Goal: Find specific page/section: Find specific page/section

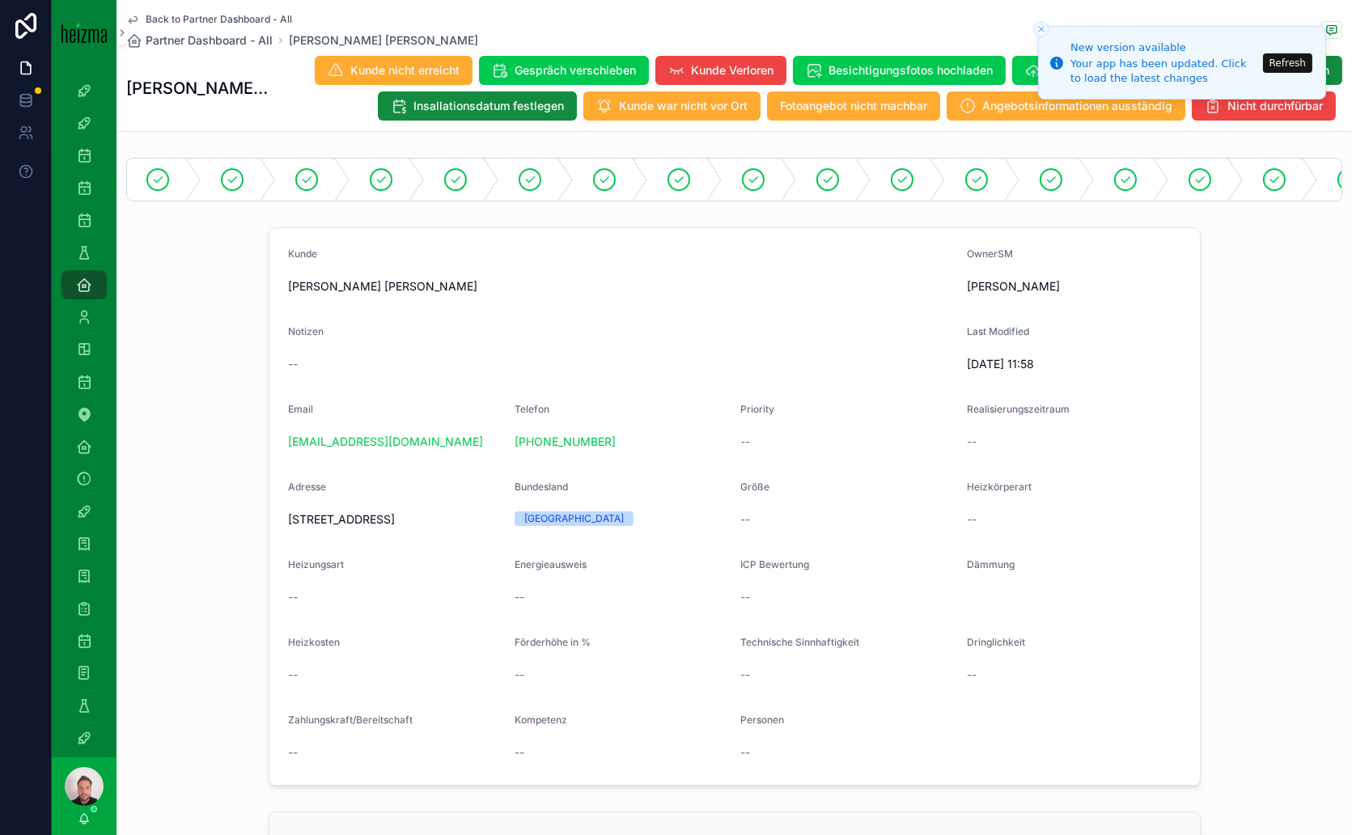
click at [1297, 65] on button "Refresh" at bounding box center [1287, 62] width 49 height 19
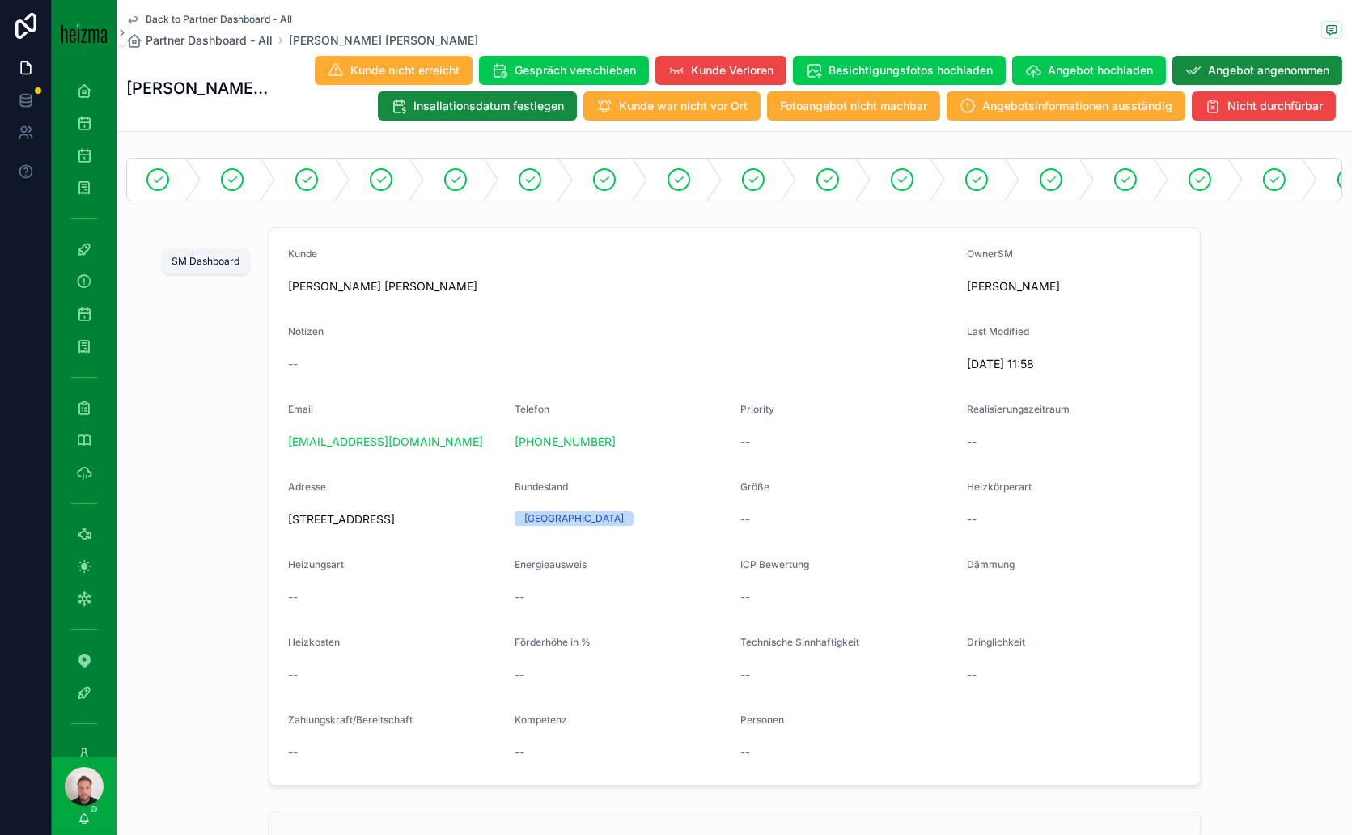
click at [89, 260] on div "SM Dashboard" at bounding box center [84, 249] width 26 height 26
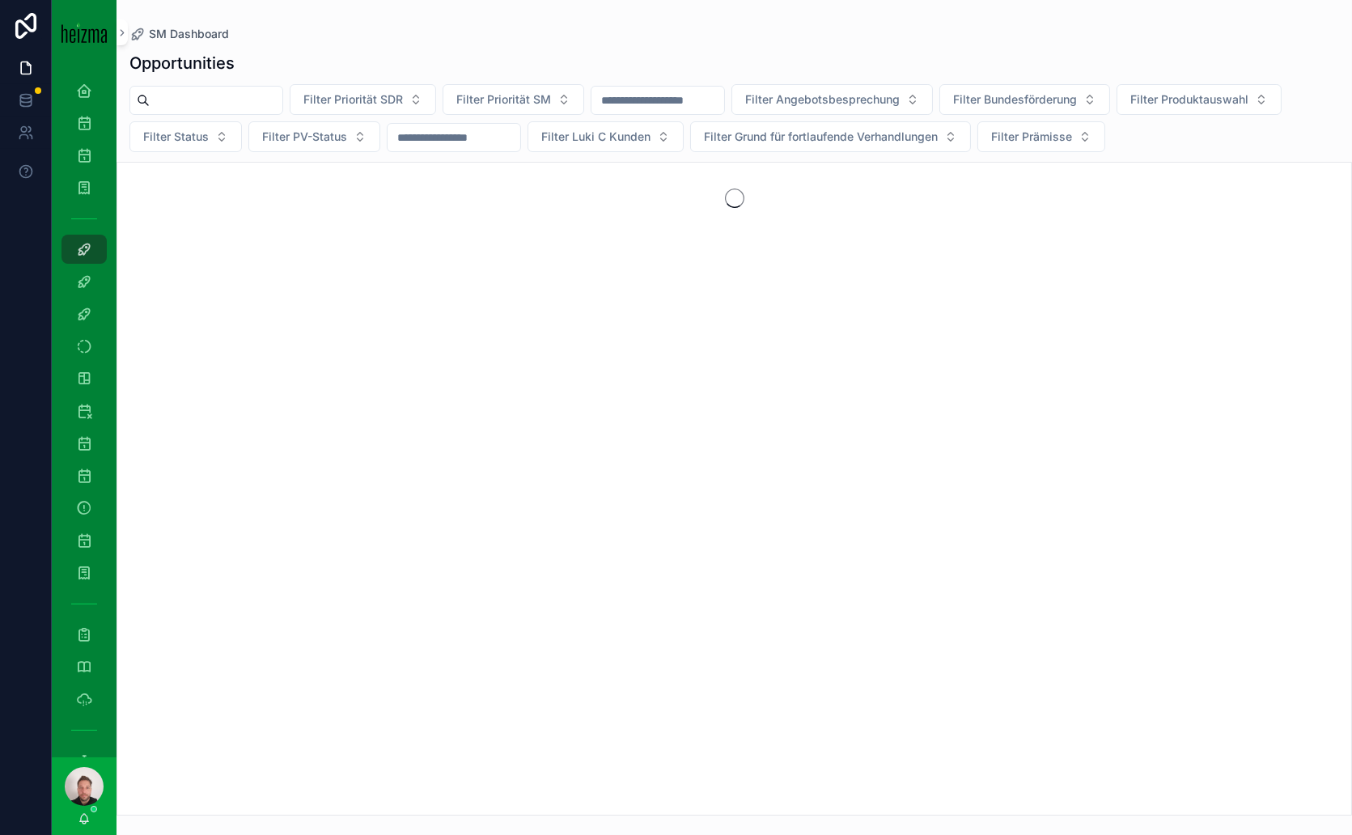
click at [227, 95] on input "scrollable content" at bounding box center [216, 100] width 133 height 23
type input "*"
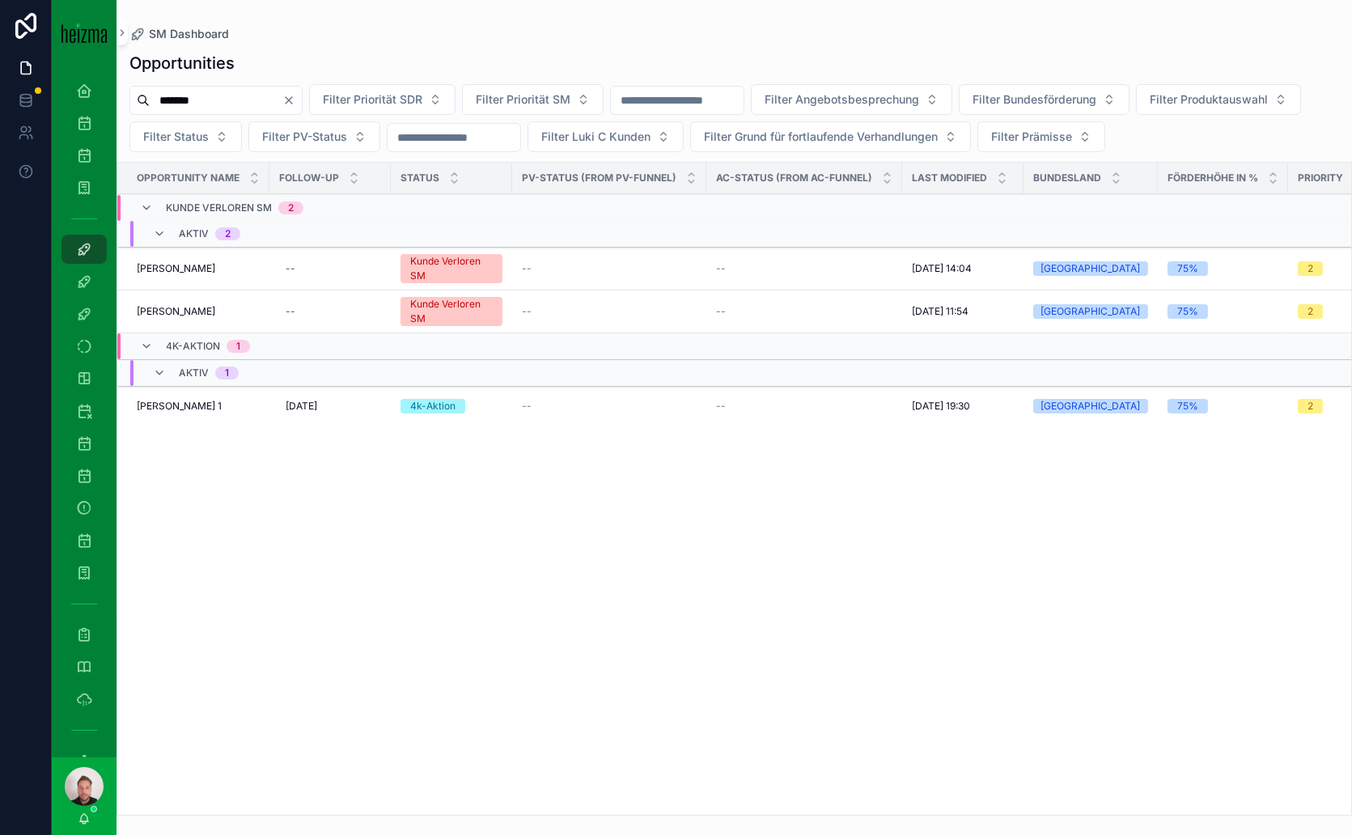
drag, startPoint x: 203, startPoint y: 100, endPoint x: 129, endPoint y: 96, distance: 73.7
click at [129, 96] on div "******" at bounding box center [215, 100] width 173 height 29
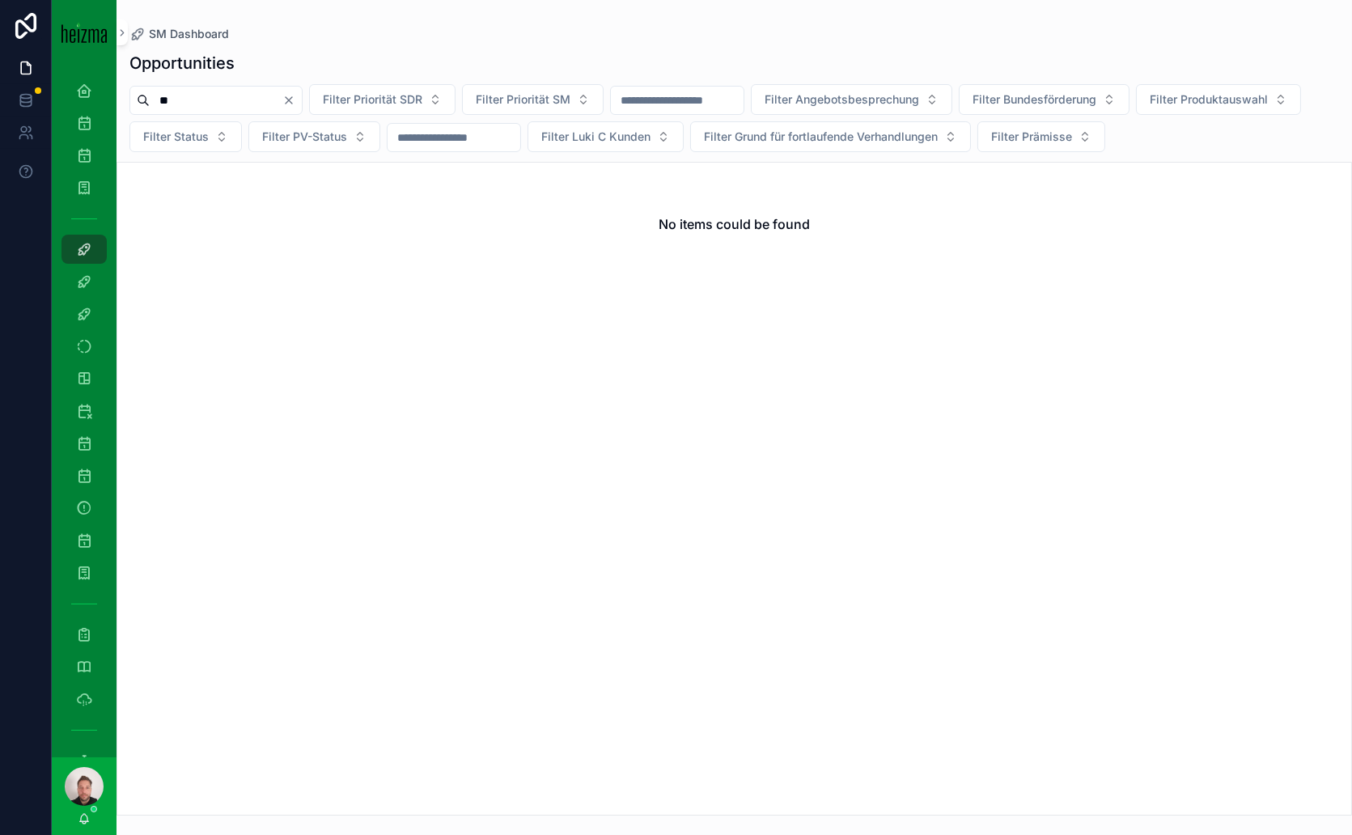
type input "*"
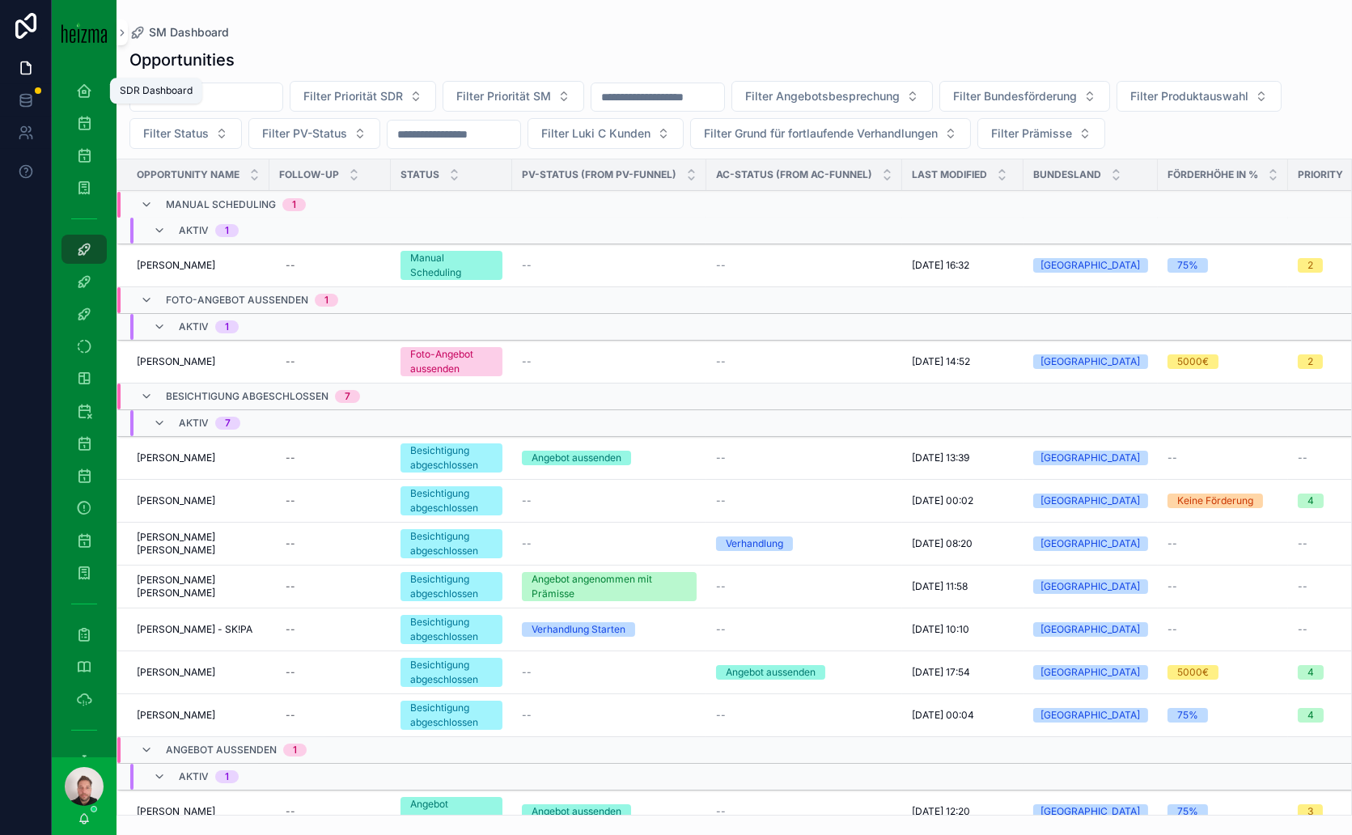
click at [90, 91] on icon "scrollable content" at bounding box center [84, 91] width 16 height 16
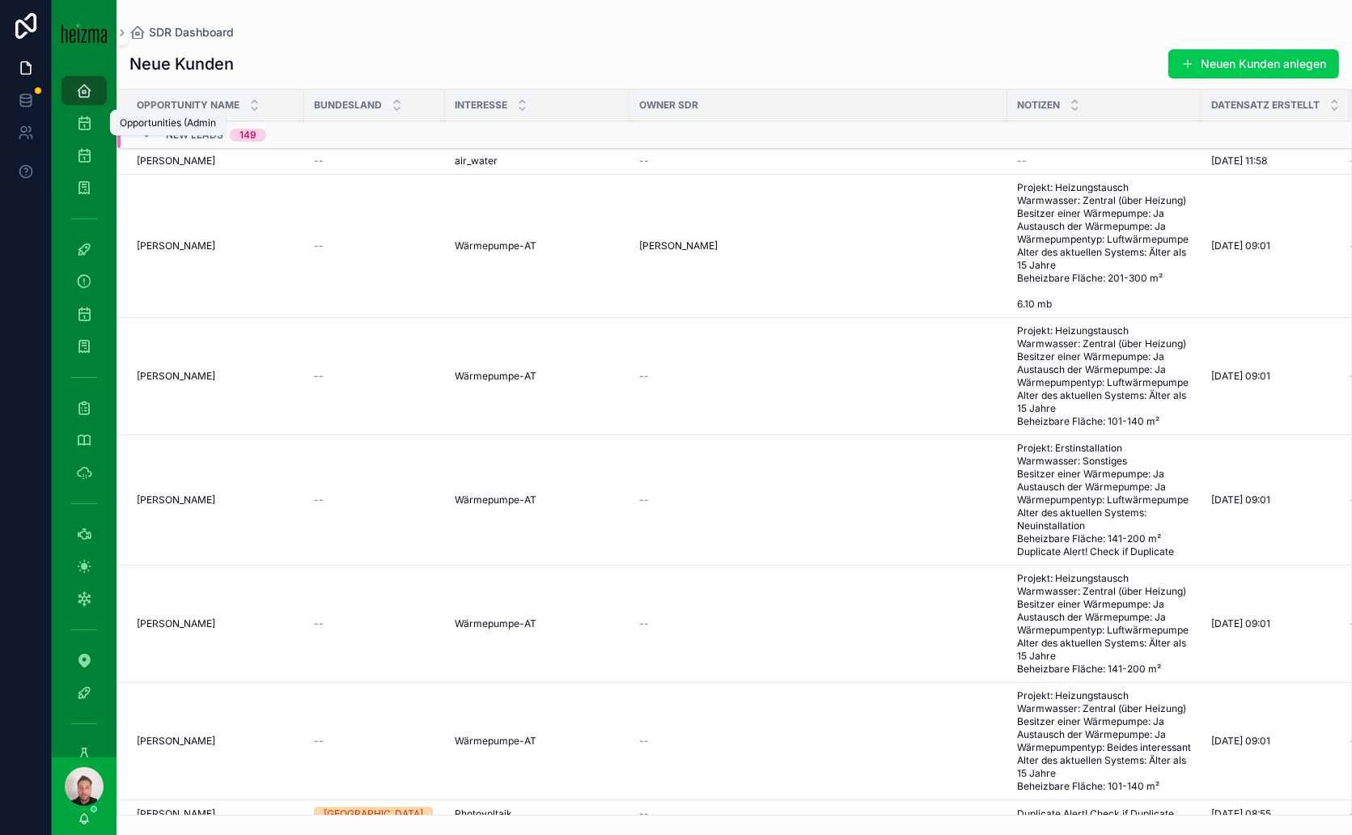
click at [84, 119] on icon "scrollable content" at bounding box center [84, 123] width 16 height 16
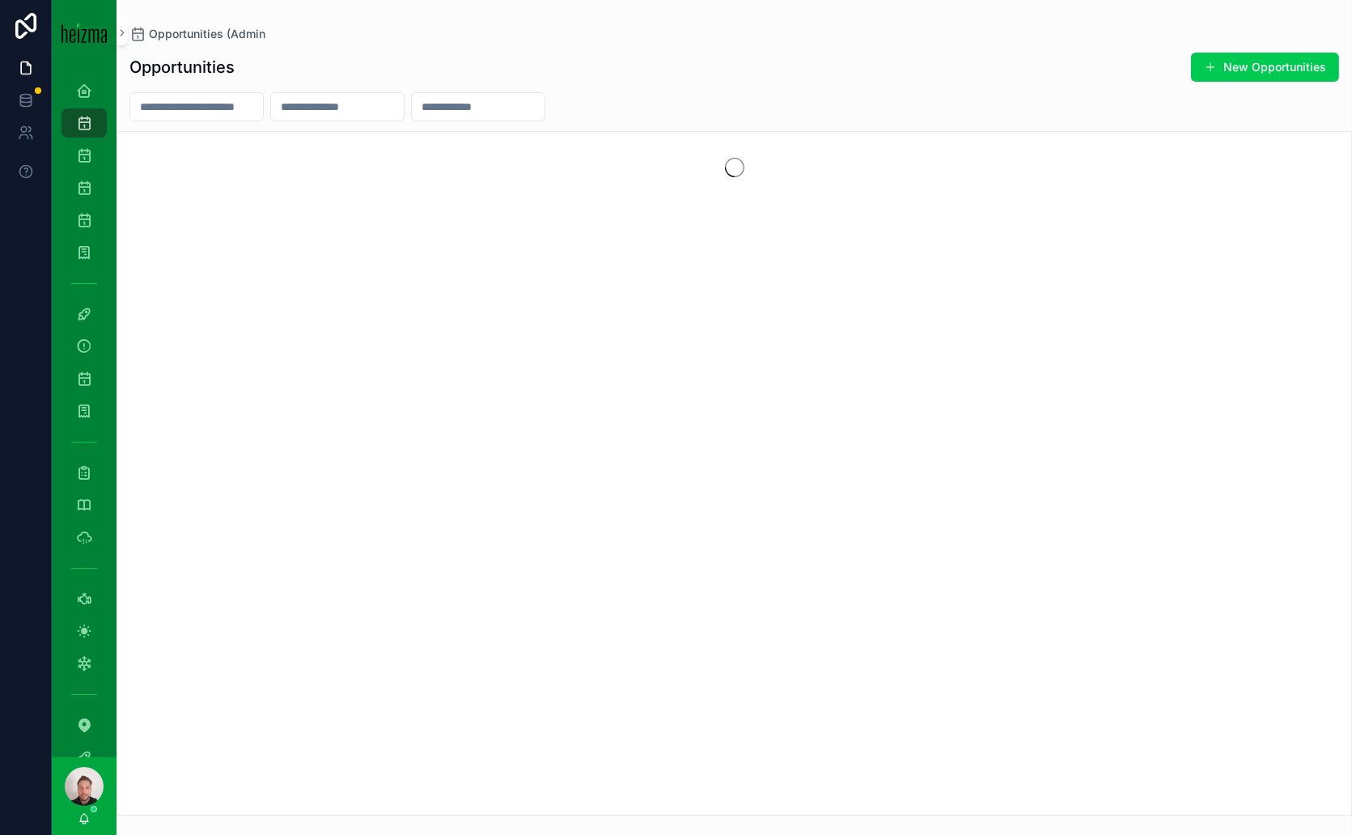
click at [205, 102] on input "scrollable content" at bounding box center [196, 106] width 133 height 23
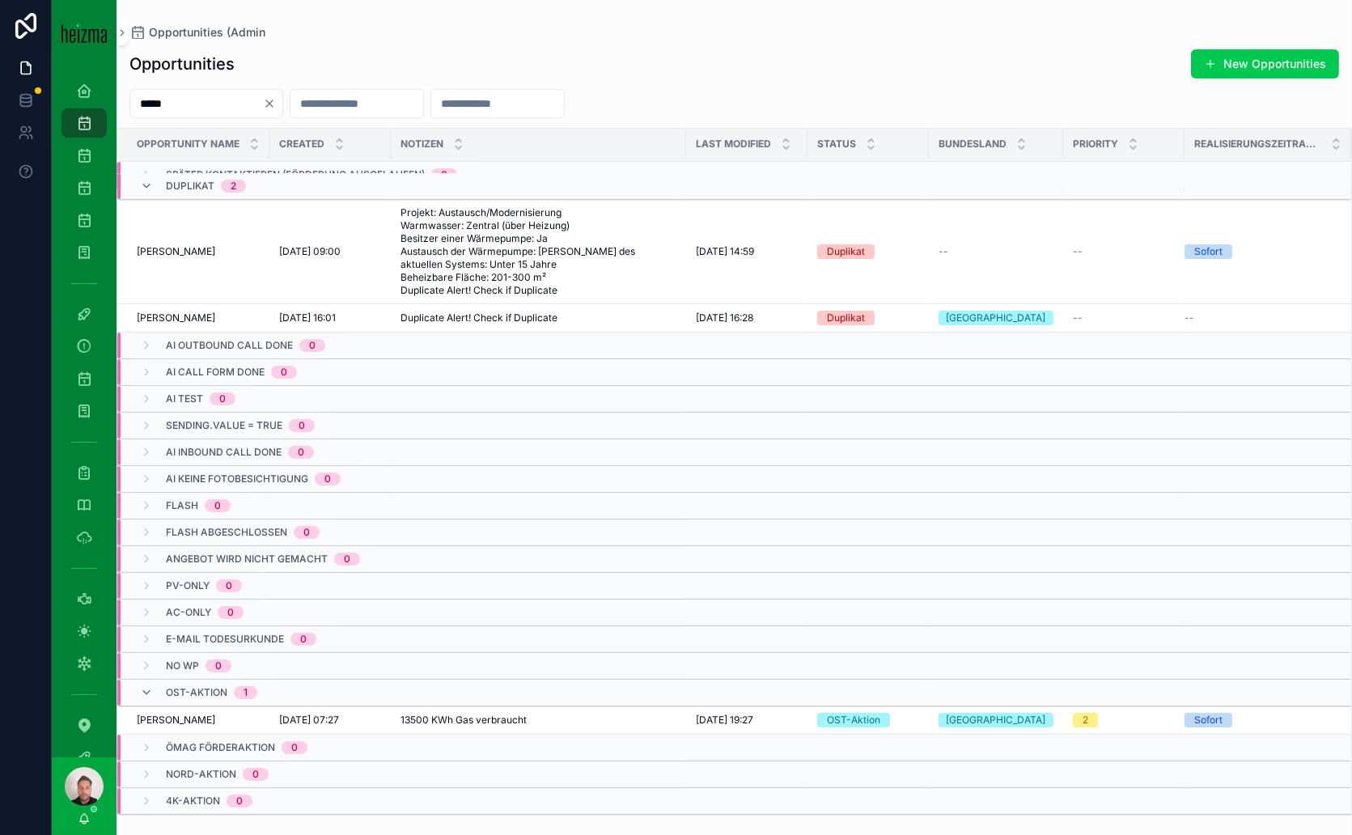
scroll to position [607, 0]
type input "*****"
click at [86, 316] on icon "scrollable content" at bounding box center [84, 314] width 16 height 16
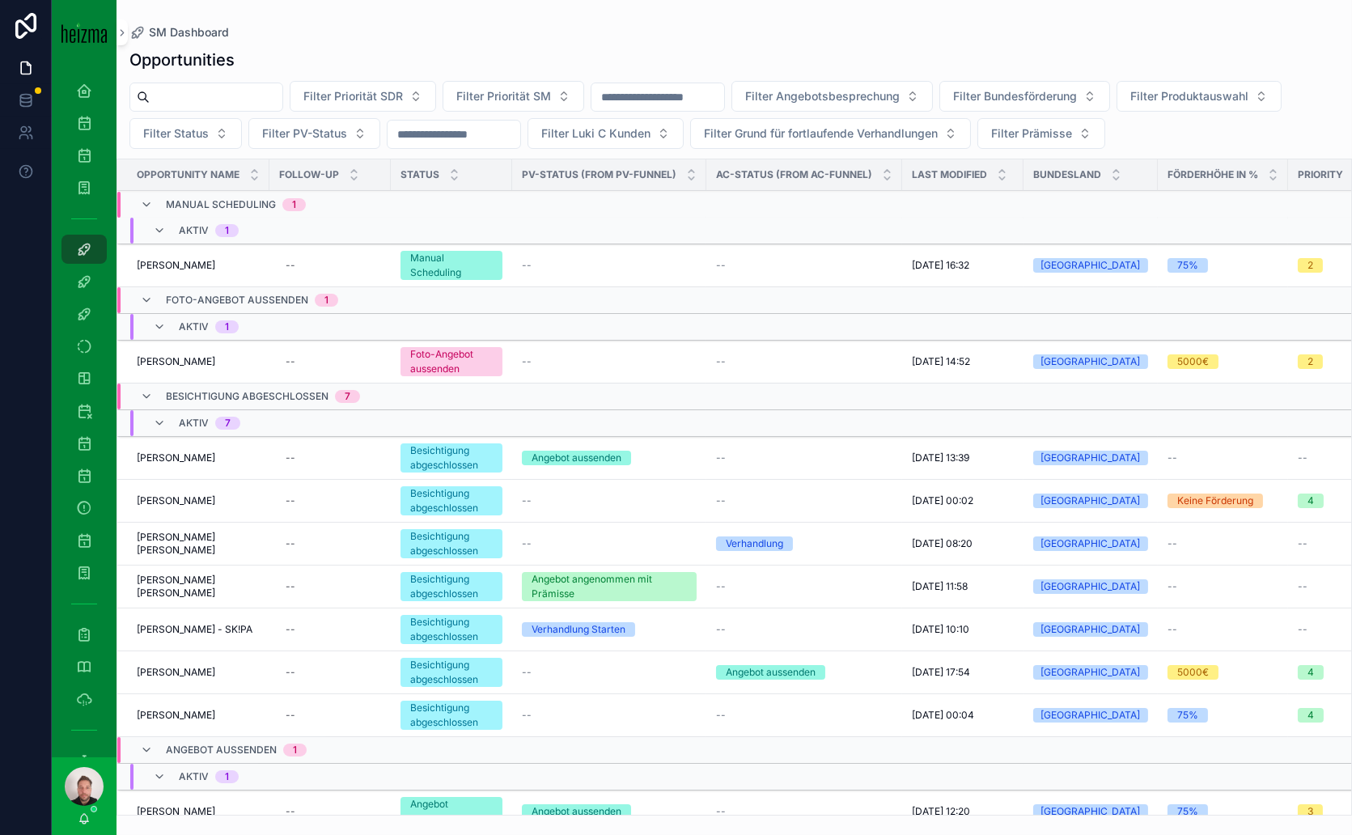
click at [205, 91] on input "scrollable content" at bounding box center [216, 97] width 133 height 23
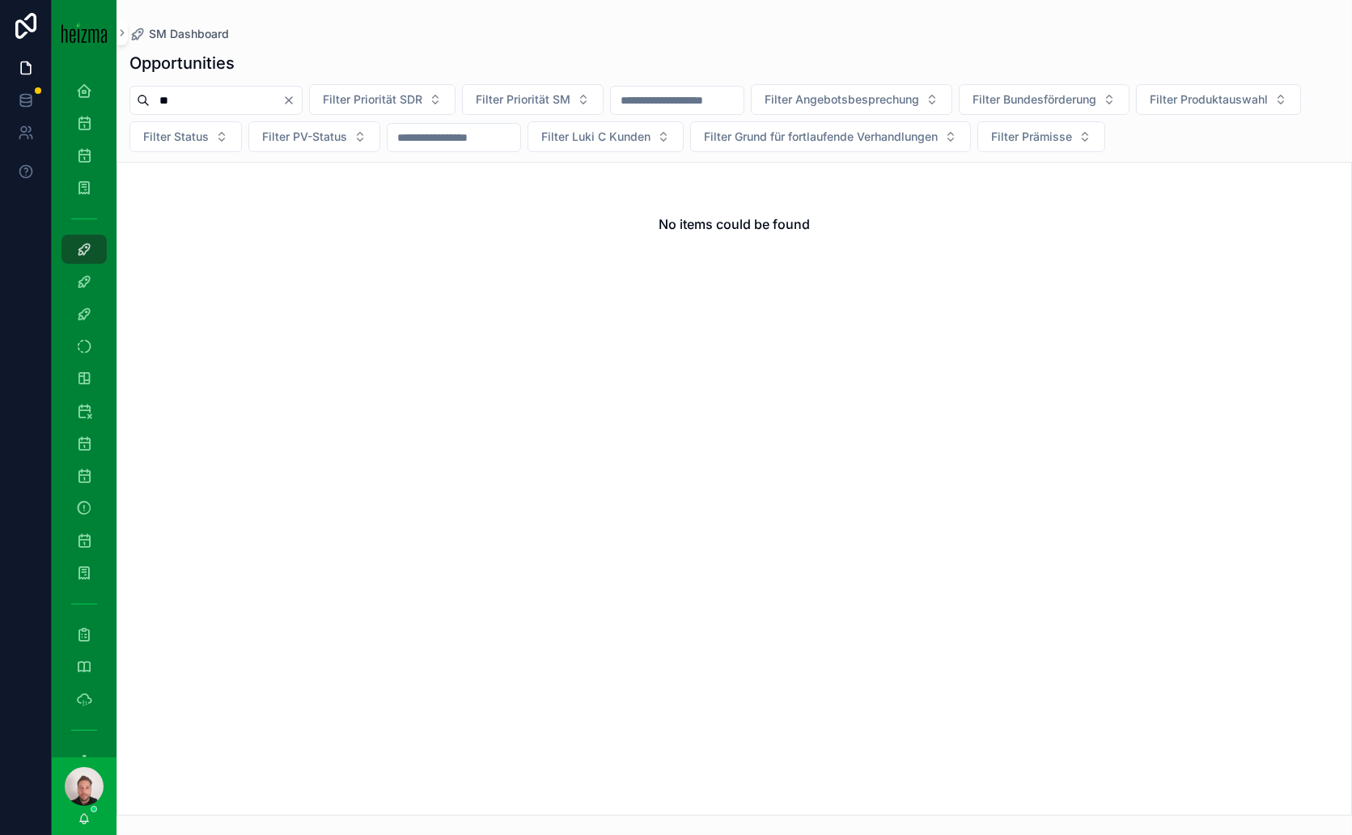
type input "*"
